Goal: Check status

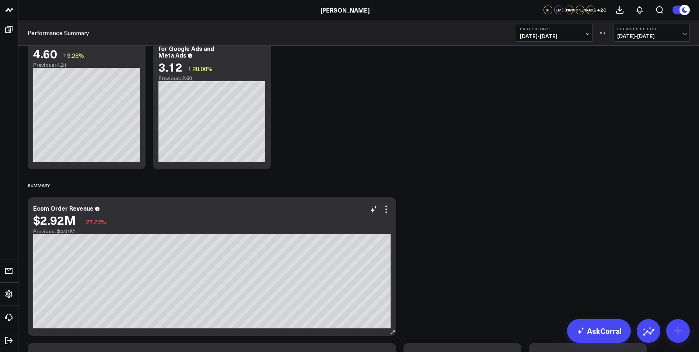
scroll to position [37, 0]
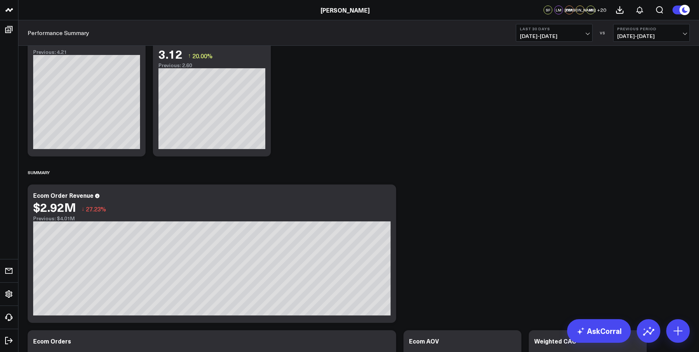
click at [669, 32] on button "Previous Period [DATE] - [DATE]" at bounding box center [651, 33] width 77 height 18
click at [631, 74] on link "YoY" at bounding box center [652, 77] width 76 height 14
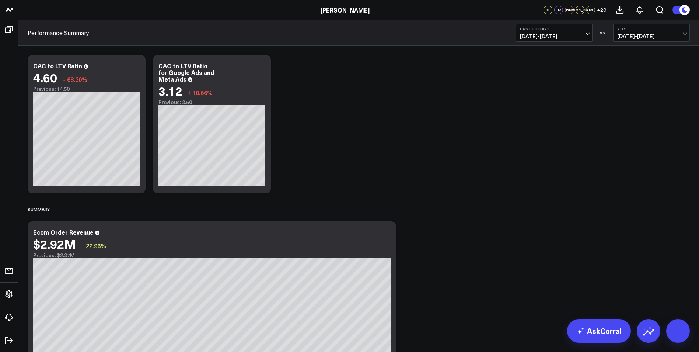
click at [589, 31] on button "Last 30 Days [DATE] - [DATE]" at bounding box center [554, 33] width 77 height 18
click at [547, 63] on link "Last 7 Days" at bounding box center [554, 63] width 76 height 14
drag, startPoint x: 384, startPoint y: 97, endPoint x: 377, endPoint y: 96, distance: 7.0
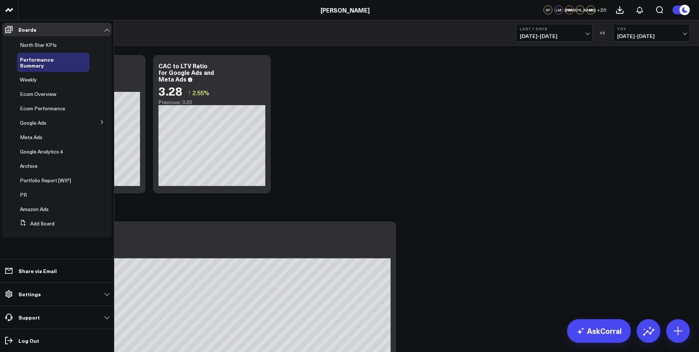
click at [38, 105] on span "Ecom Performance" at bounding box center [42, 108] width 45 height 7
